Goal: Transaction & Acquisition: Purchase product/service

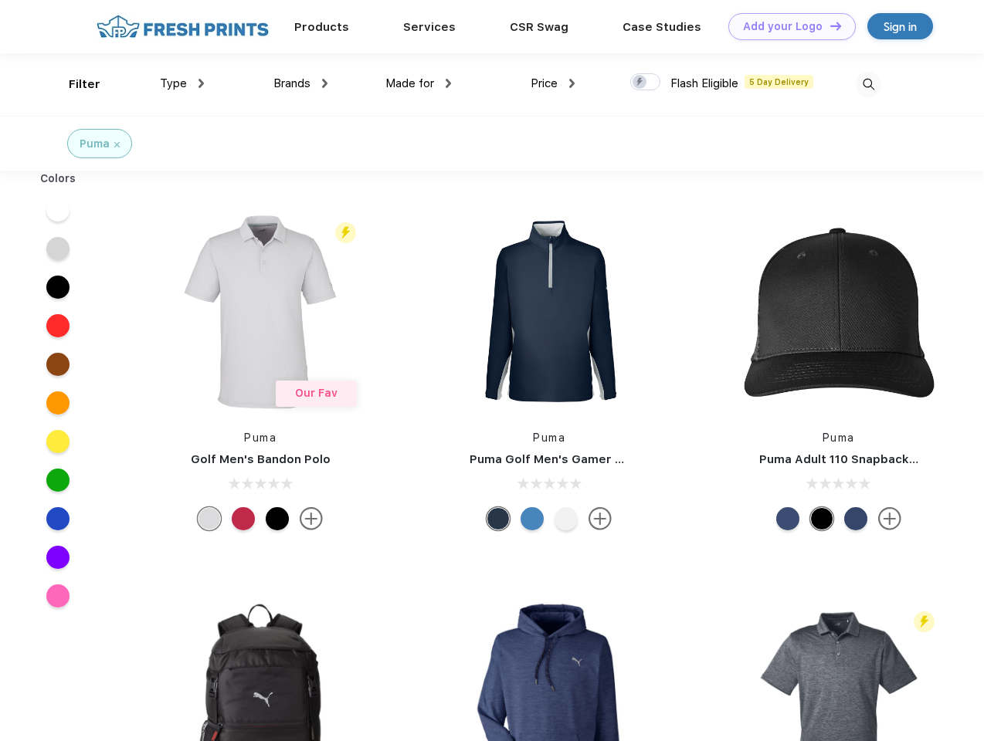
click at [786, 26] on link "Add your Logo Design Tool" at bounding box center [791, 26] width 127 height 27
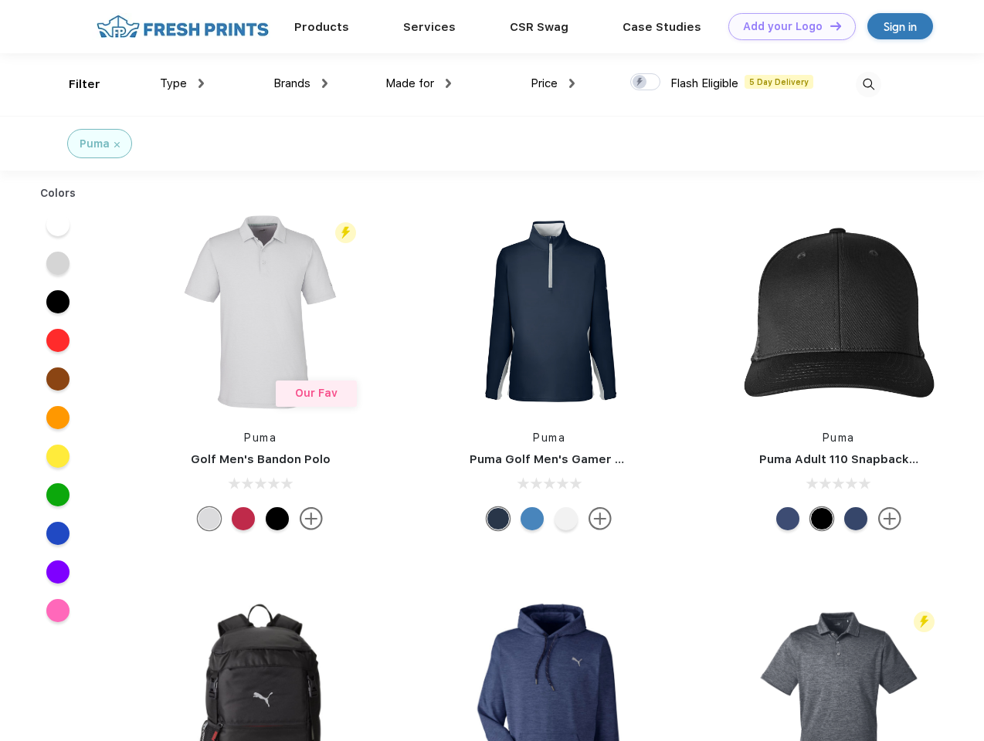
click at [0, 0] on div "Design Tool" at bounding box center [0, 0] width 0 height 0
click at [828, 25] on link "Add your Logo Design Tool" at bounding box center [791, 26] width 127 height 27
click at [74, 84] on div "Filter" at bounding box center [85, 85] width 32 height 18
click at [182, 83] on span "Type" at bounding box center [173, 83] width 27 height 14
click at [300, 83] on span "Brands" at bounding box center [291, 83] width 37 height 14
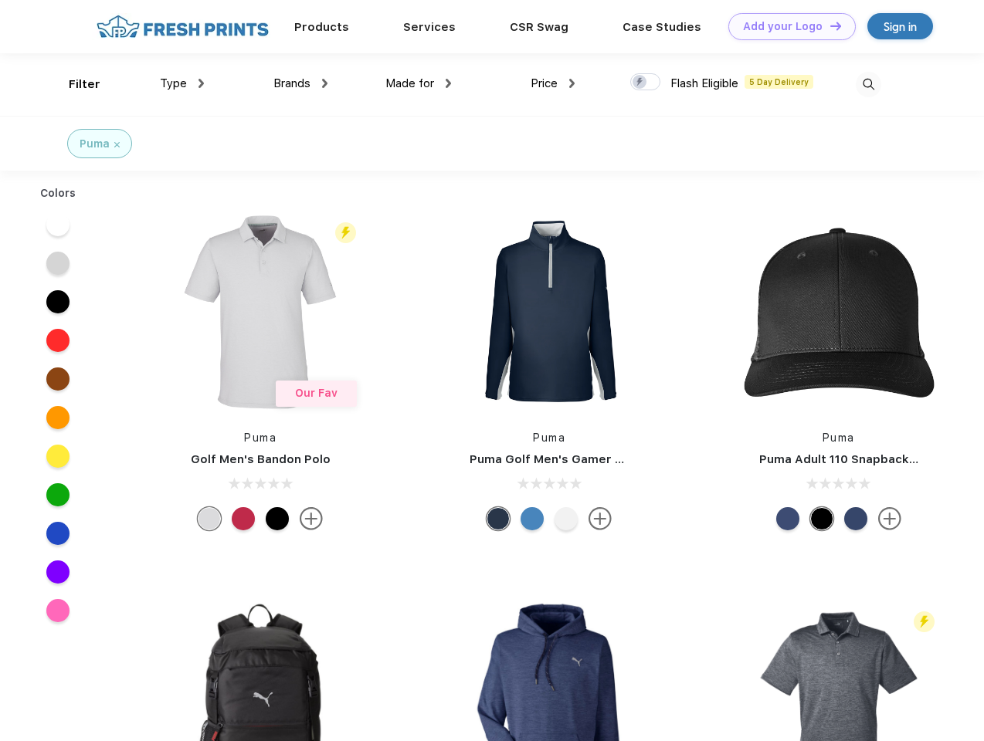
click at [418, 83] on span "Made for" at bounding box center [409, 83] width 49 height 14
click at [553, 83] on span "Price" at bounding box center [543, 83] width 27 height 14
click at [645, 83] on div at bounding box center [645, 81] width 30 height 17
click at [640, 83] on input "checkbox" at bounding box center [635, 78] width 10 height 10
click at [868, 84] on img at bounding box center [867, 84] width 25 height 25
